Goal: Find specific page/section: Find specific page/section

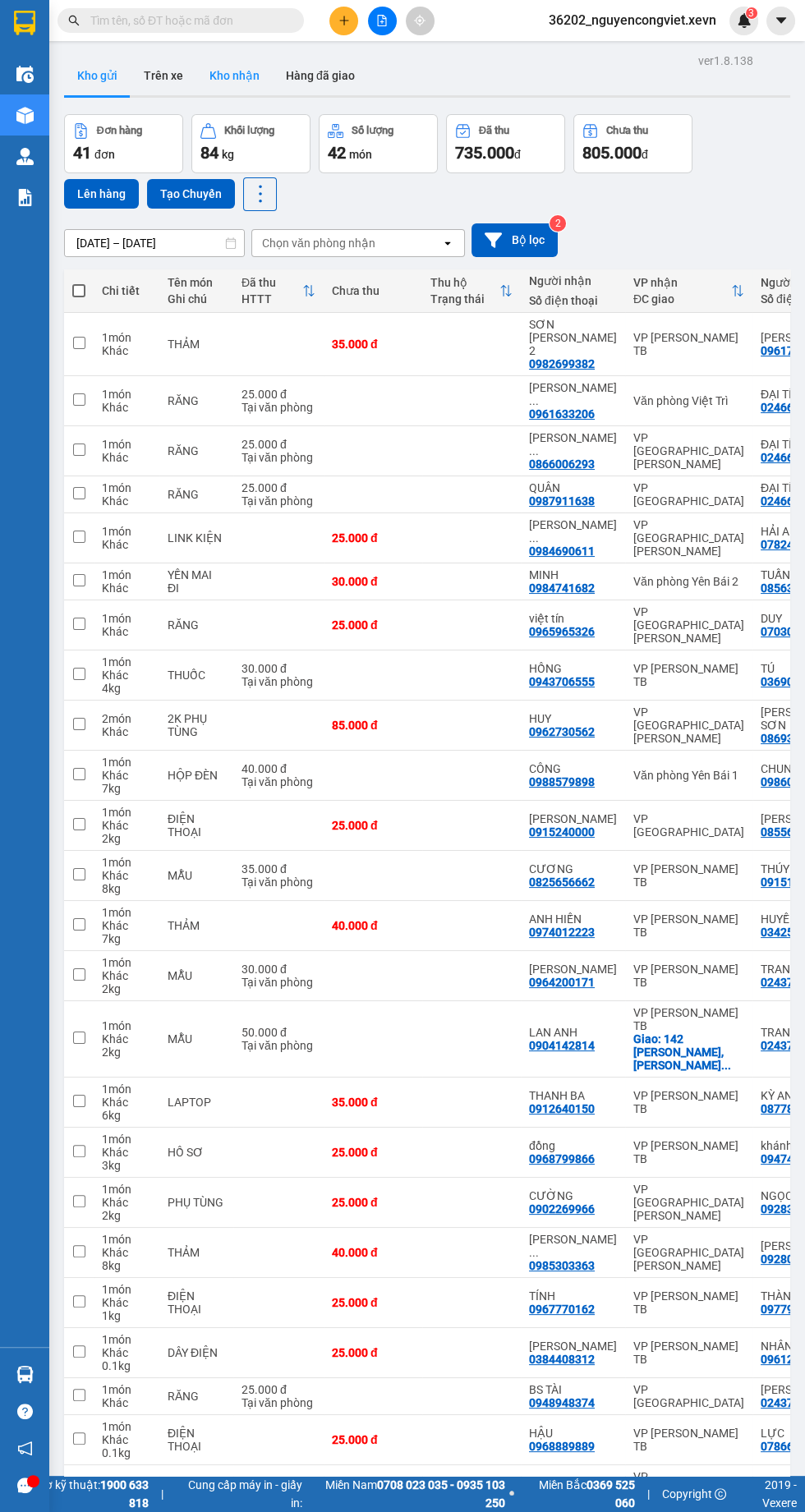
click at [228, 76] on button "Kho nhận" at bounding box center [234, 76] width 77 height 39
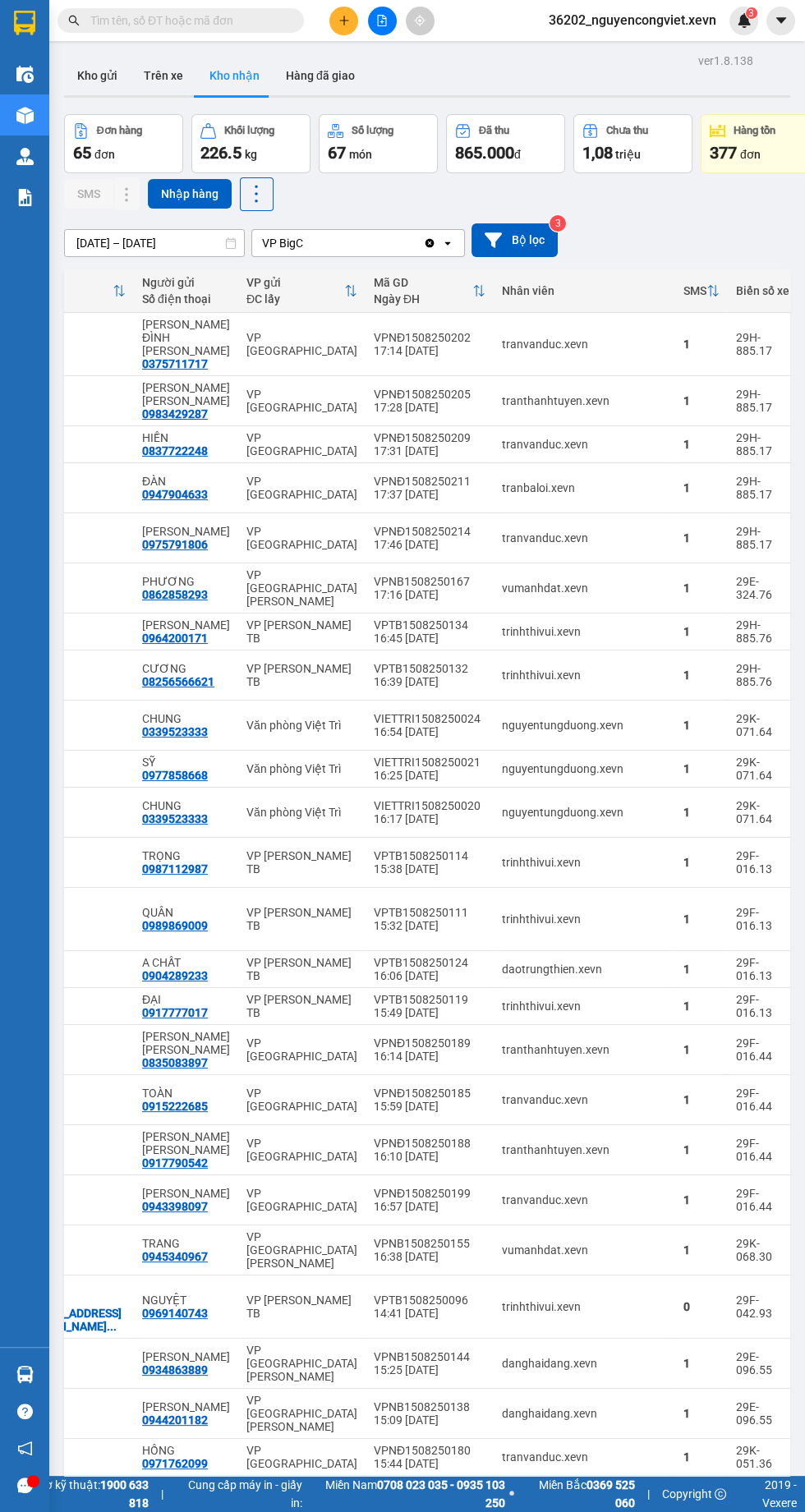
click at [24, 155] on img at bounding box center [25, 157] width 17 height 17
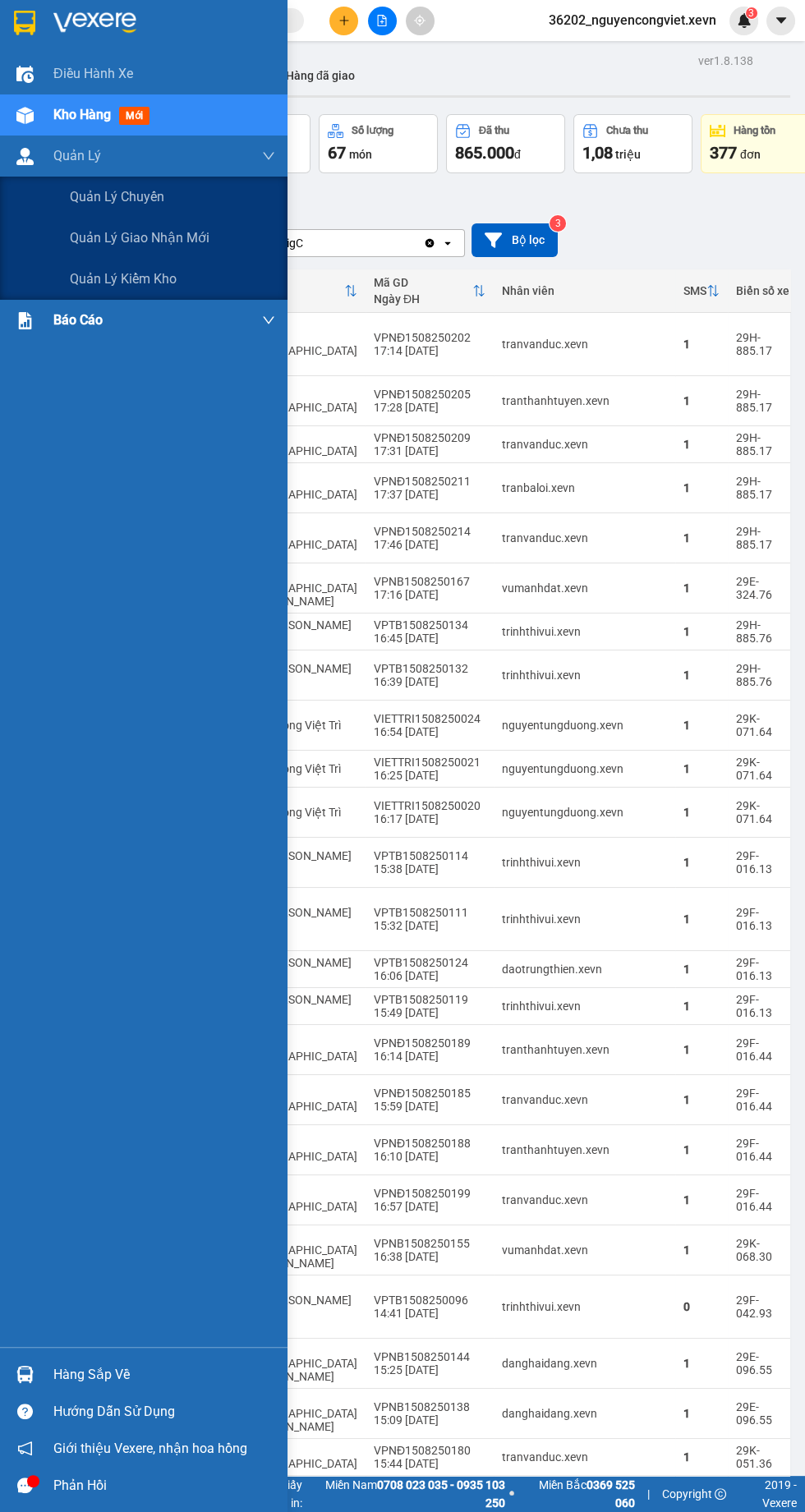
click at [126, 433] on span "3. Doanh Thu theo VP Gửi (mới)" at bounding box center [165, 443] width 191 height 20
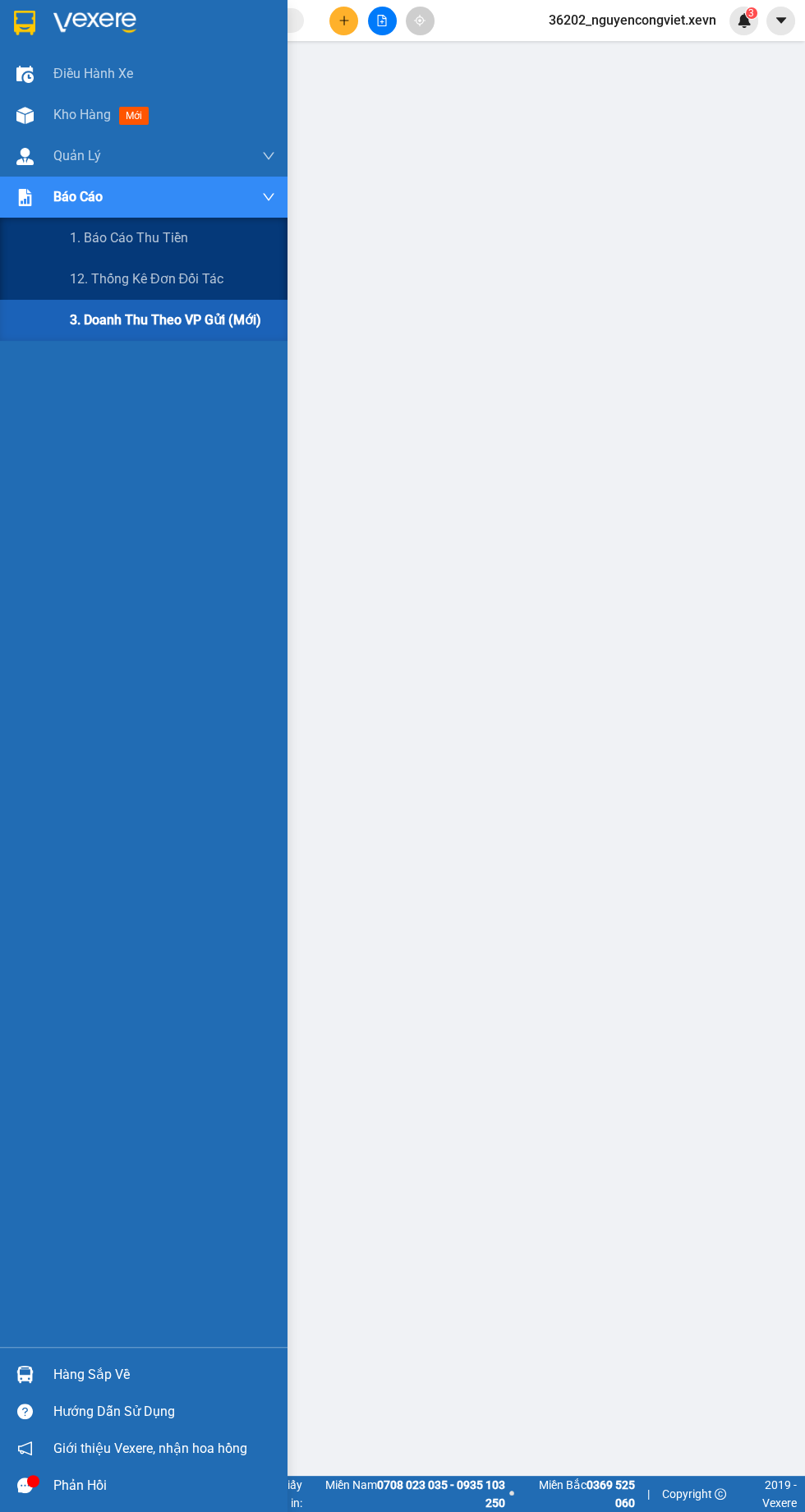
click at [233, 311] on span "3. Doanh Thu theo VP Gửi (mới)" at bounding box center [165, 320] width 192 height 20
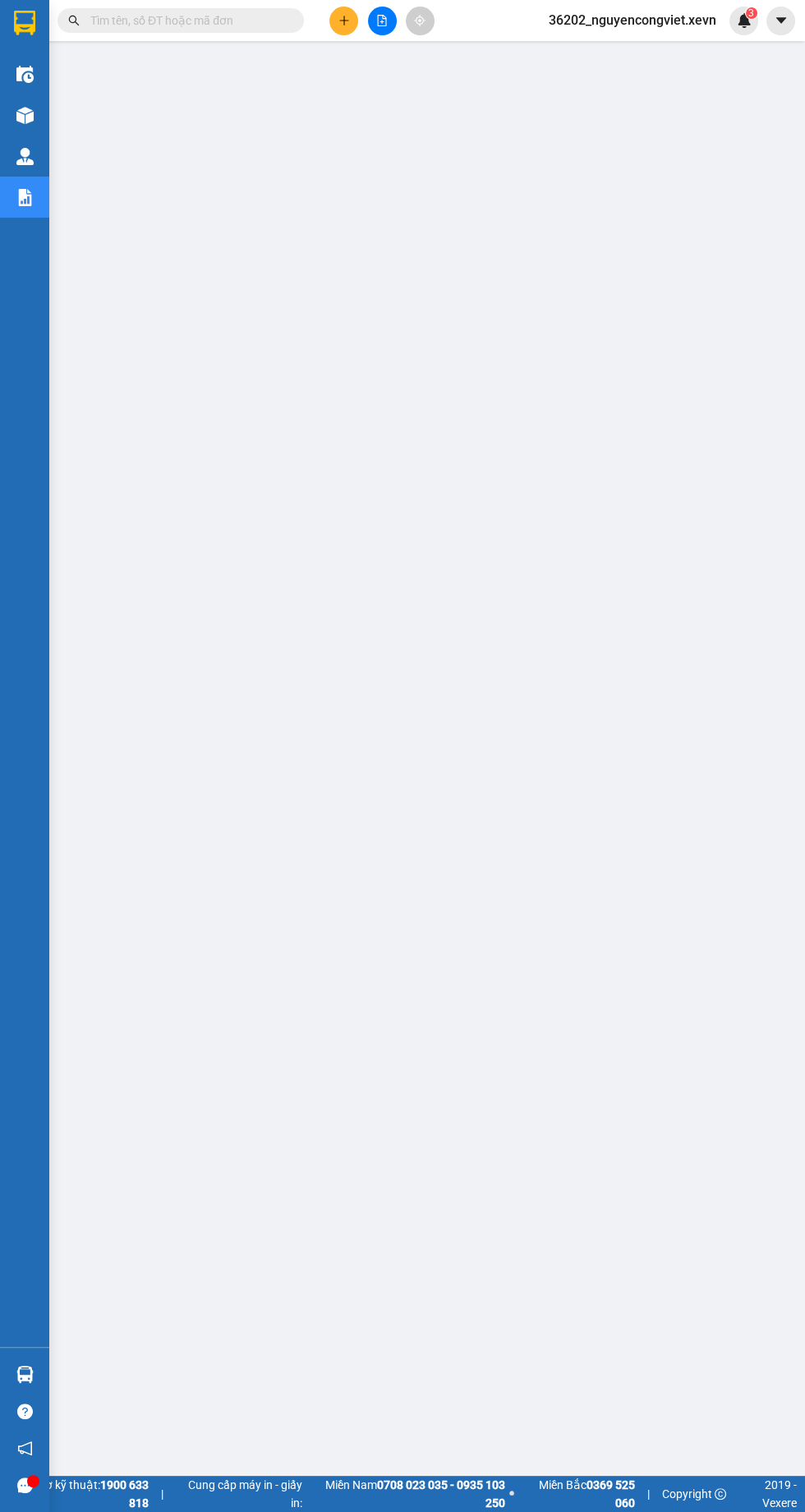
click at [49, 114] on div "Kho hàng mới" at bounding box center [25, 115] width 49 height 41
click at [26, 113] on img at bounding box center [25, 115] width 17 height 17
click at [24, 115] on img at bounding box center [25, 115] width 17 height 17
click at [27, 108] on img at bounding box center [25, 115] width 17 height 17
click at [26, 121] on img at bounding box center [25, 115] width 17 height 17
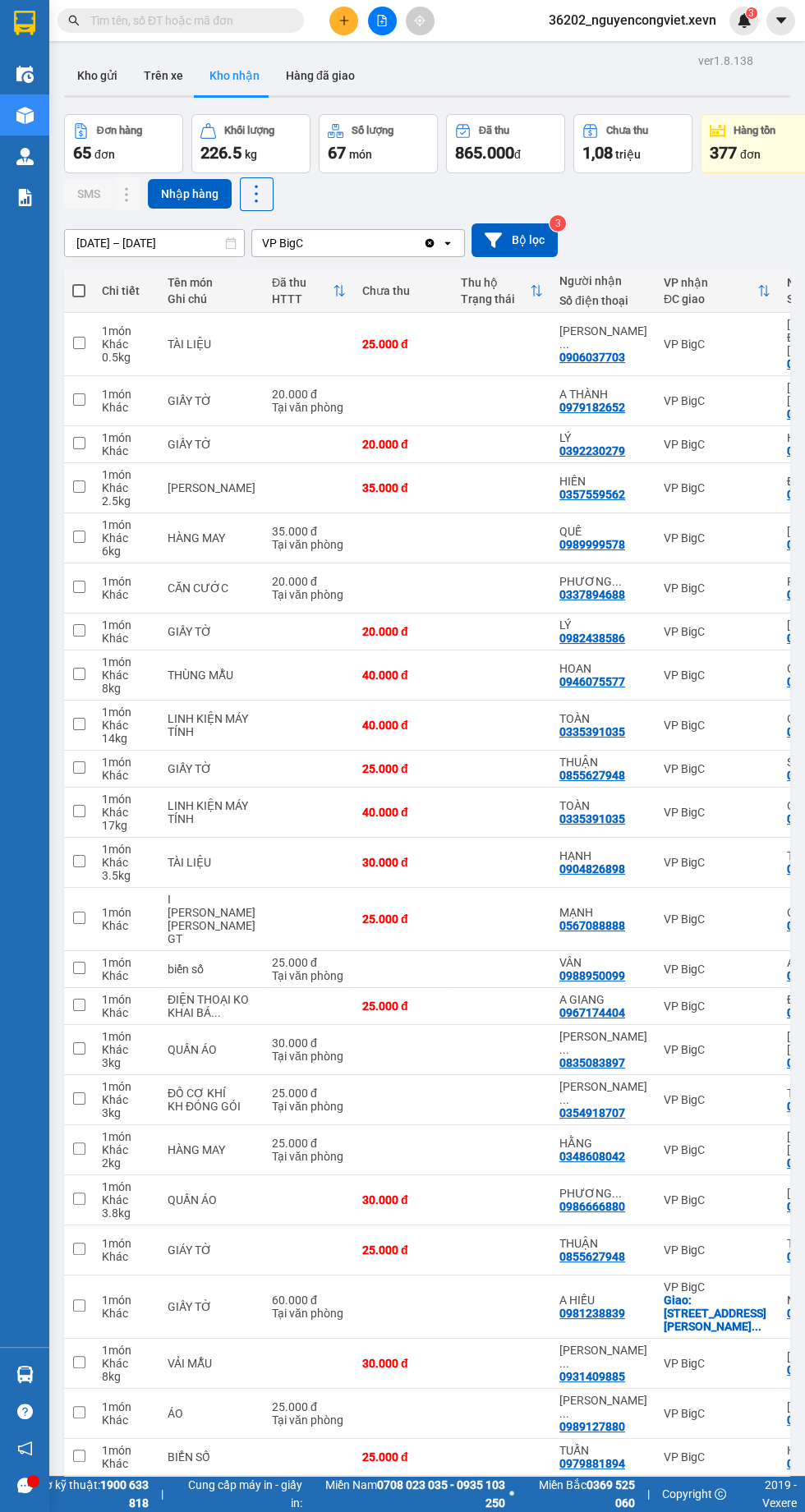
click at [45, 185] on div "Báo cáo" at bounding box center [25, 197] width 49 height 41
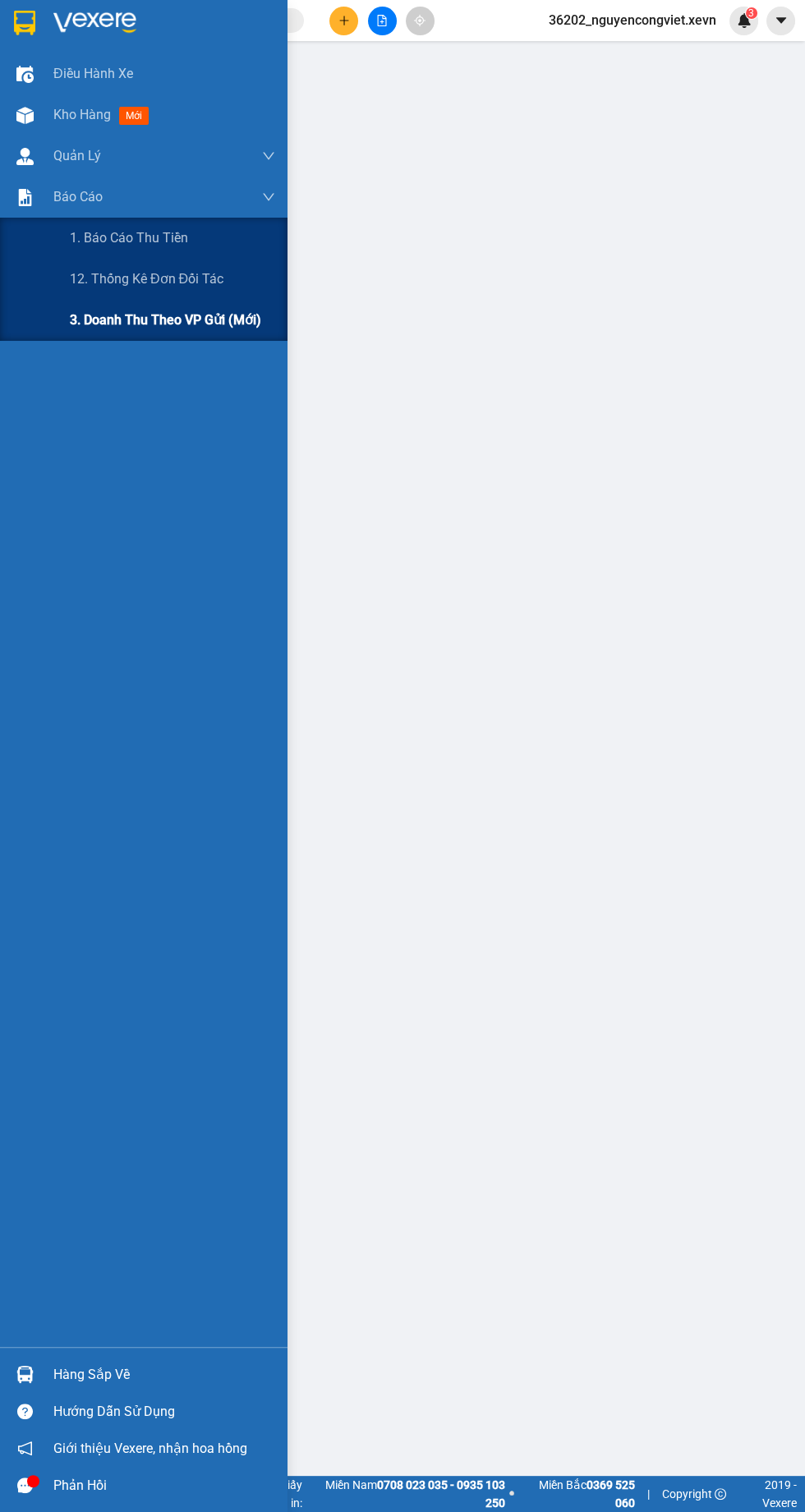
click at [172, 310] on span "3. Doanh Thu theo VP Gửi (mới)" at bounding box center [165, 320] width 192 height 20
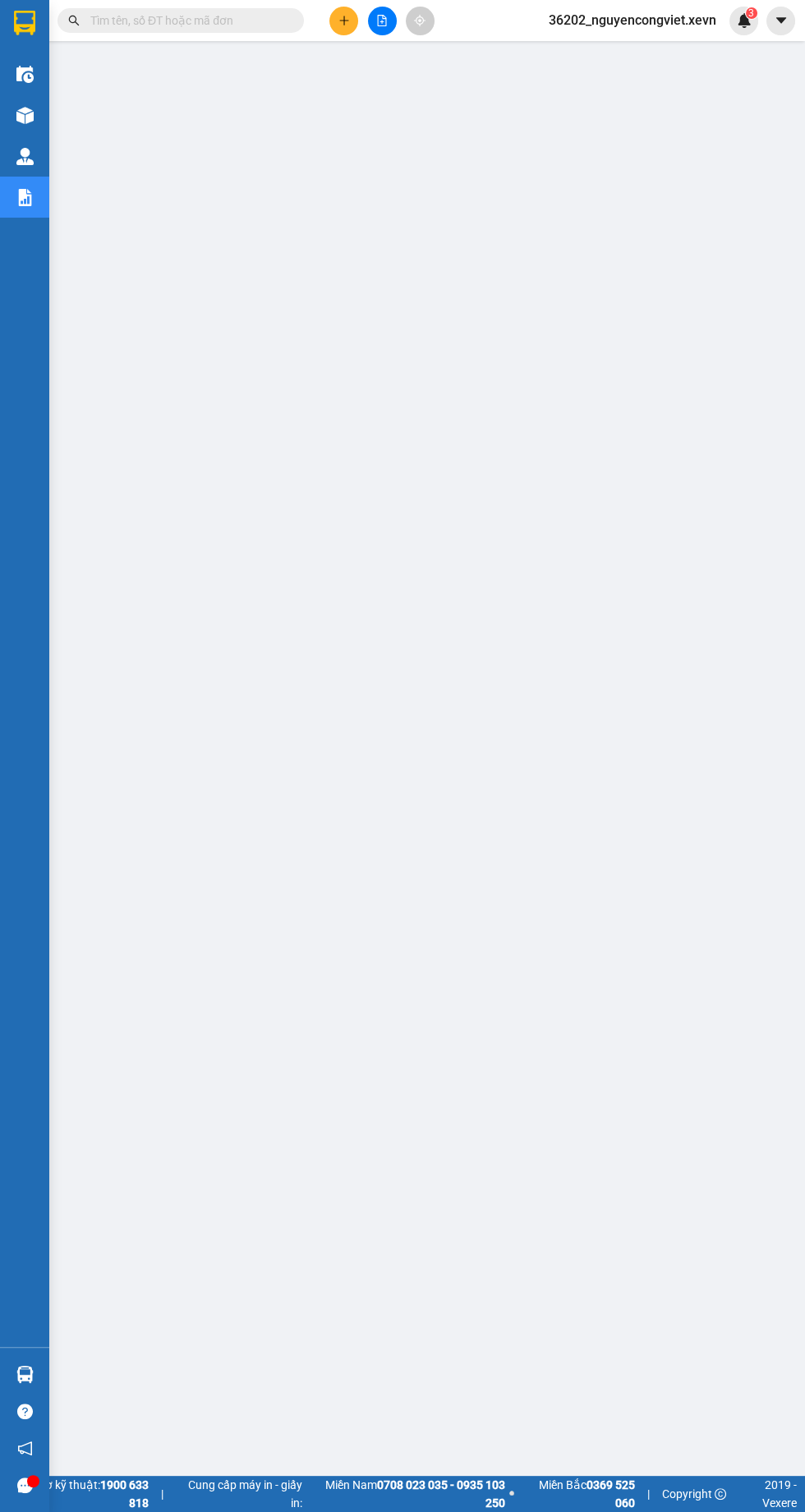
click at [24, 115] on img at bounding box center [25, 115] width 17 height 17
